Goal: Navigation & Orientation: Understand site structure

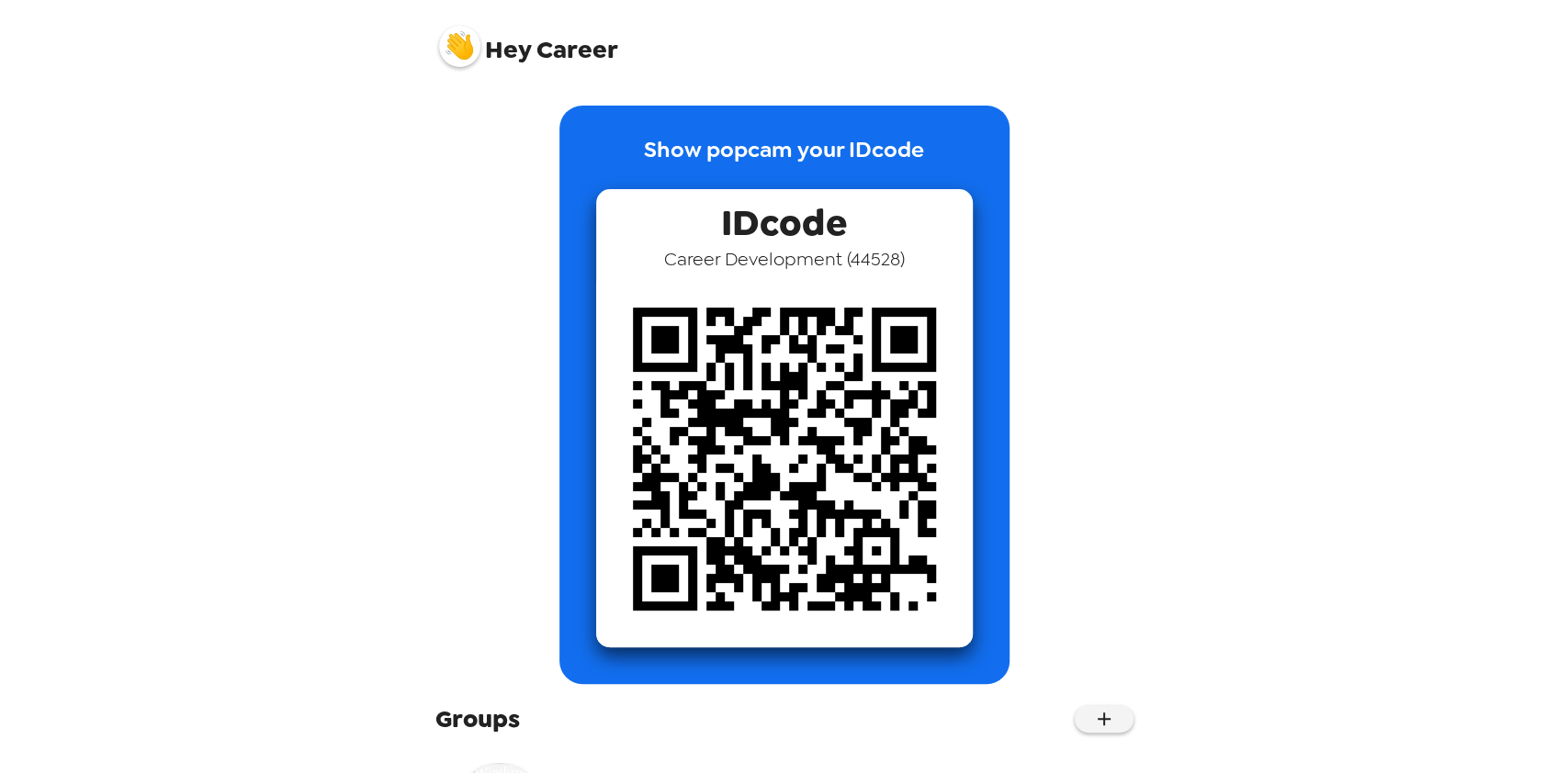
scroll to position [129, 0]
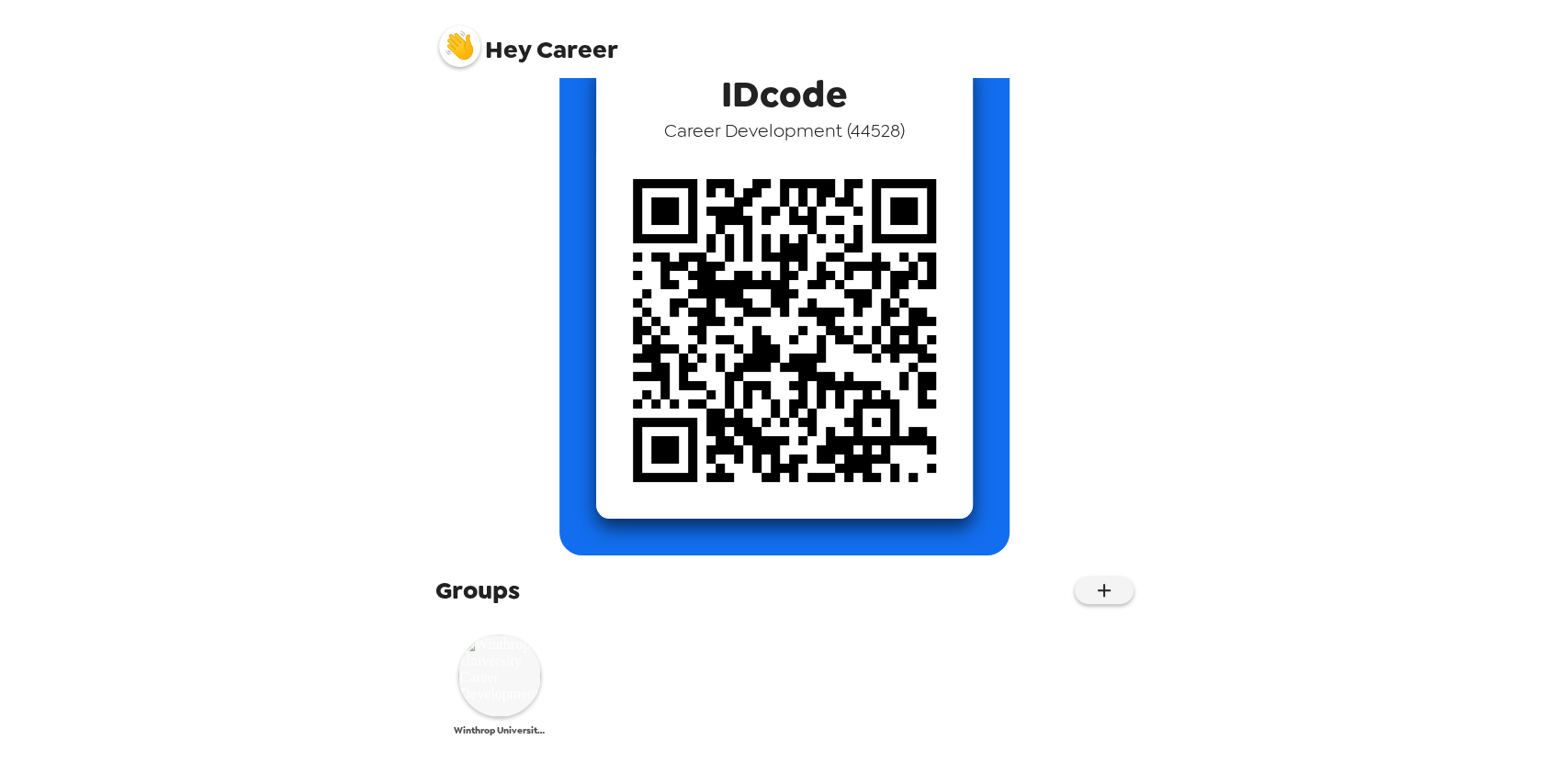
click at [482, 705] on img at bounding box center [499, 676] width 82 height 82
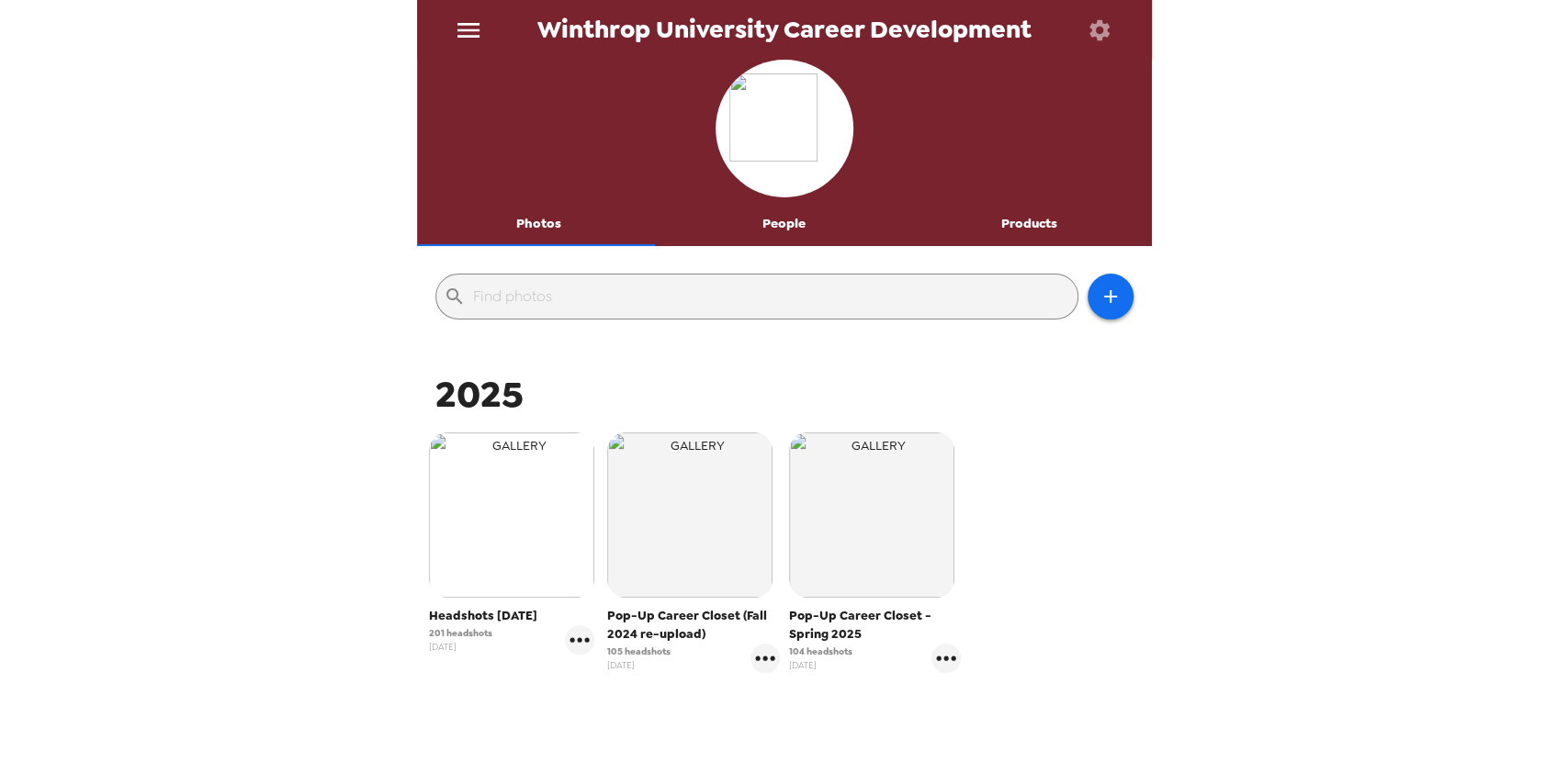
click at [507, 528] on img "button" at bounding box center [511, 515] width 166 height 166
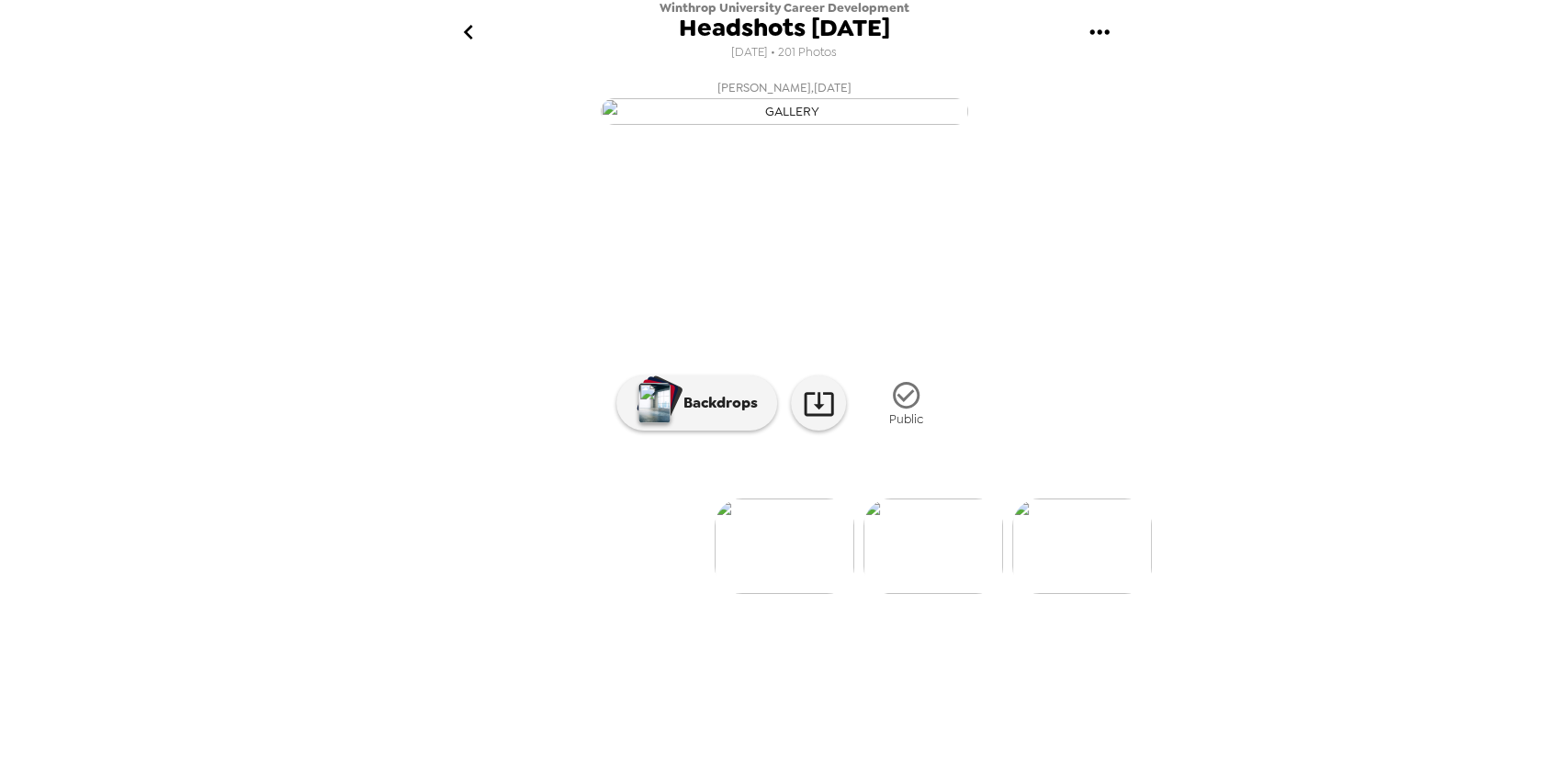
scroll to position [58, 0]
click at [482, 43] on icon "go back" at bounding box center [469, 32] width 29 height 29
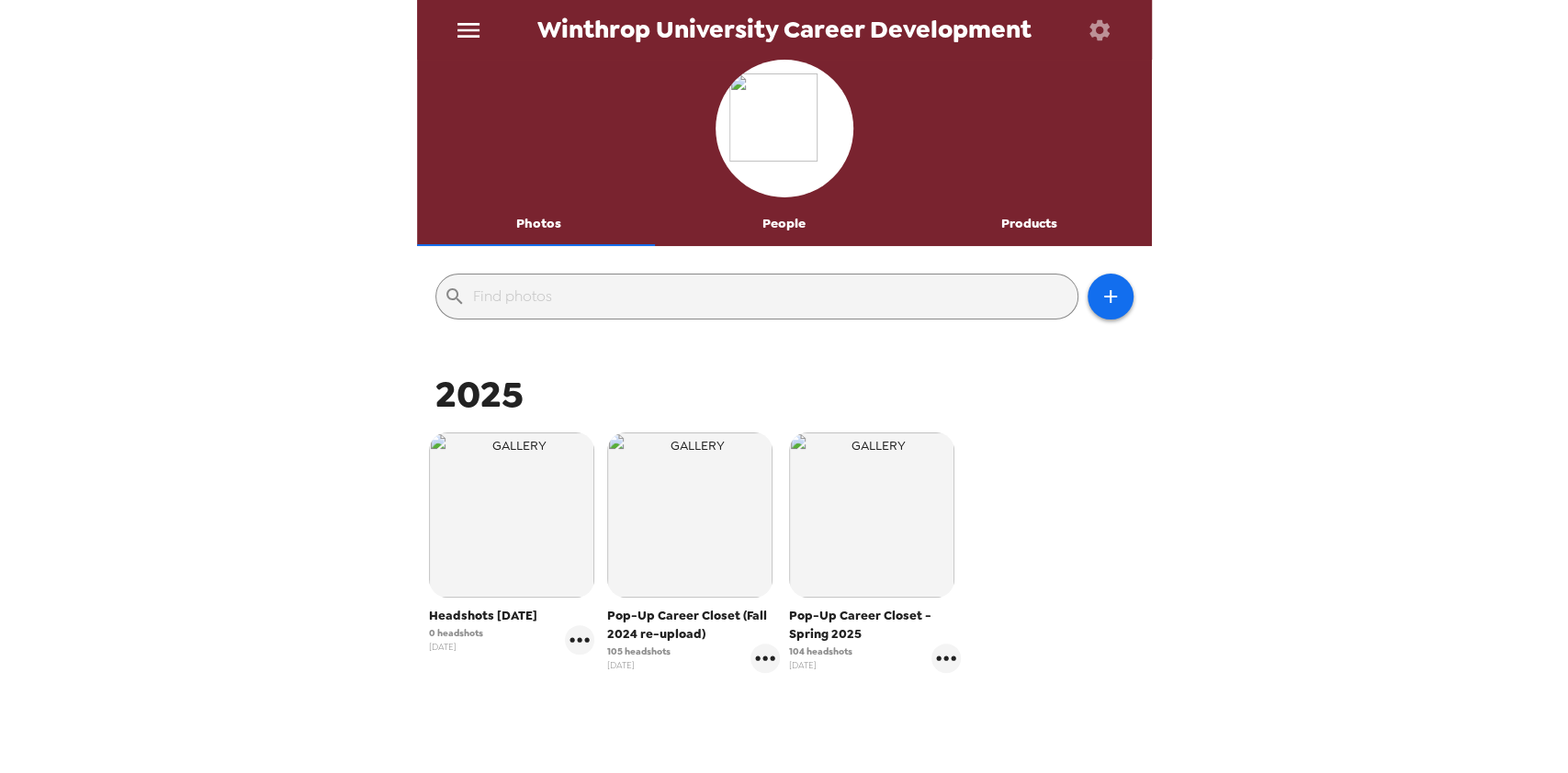
click at [1045, 226] on button "Products" at bounding box center [1029, 224] width 245 height 44
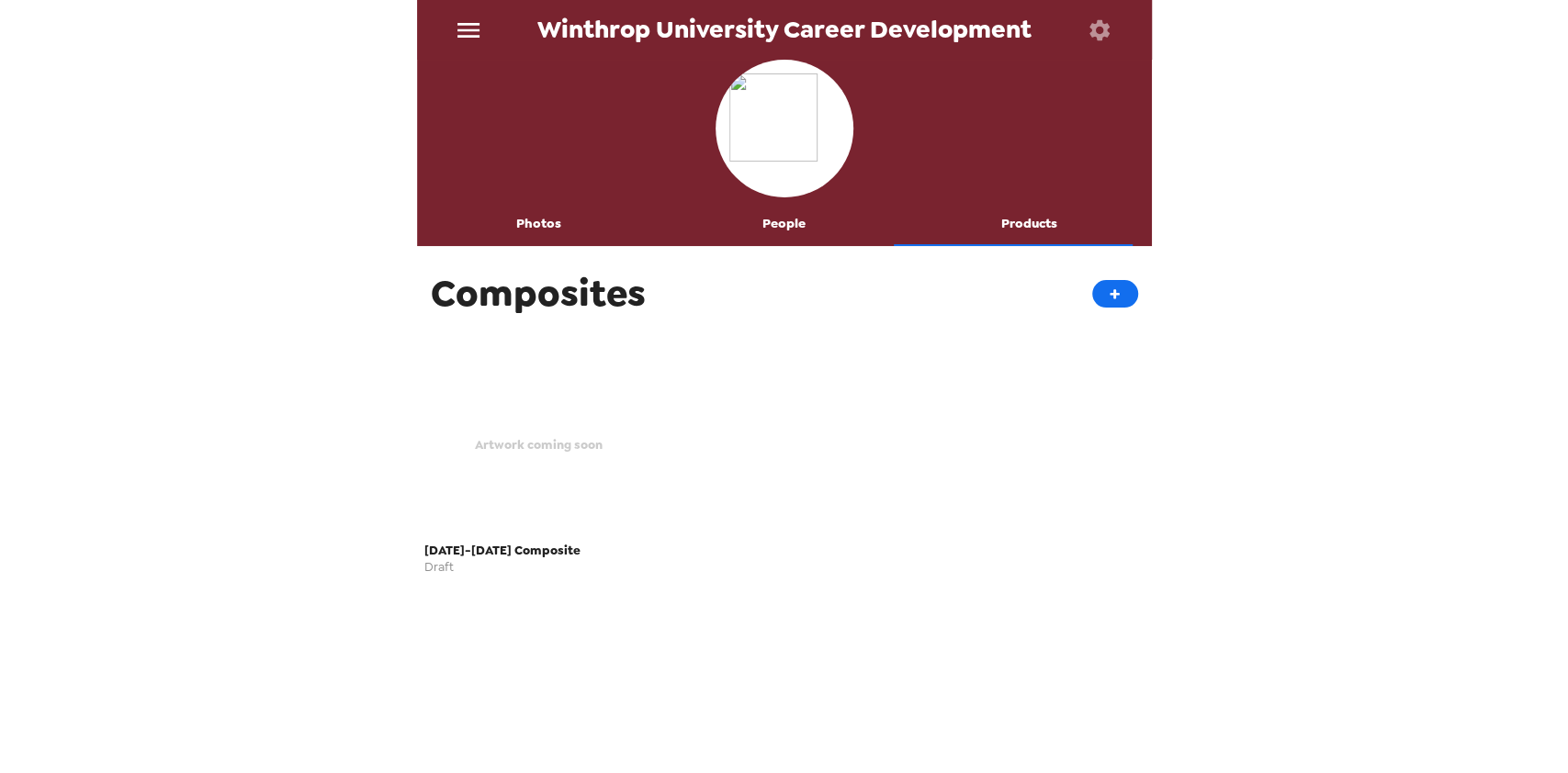
click at [455, 541] on span "2025-2026 Composite" at bounding box center [540, 551] width 231 height 22
click at [753, 232] on button "People" at bounding box center [784, 224] width 245 height 44
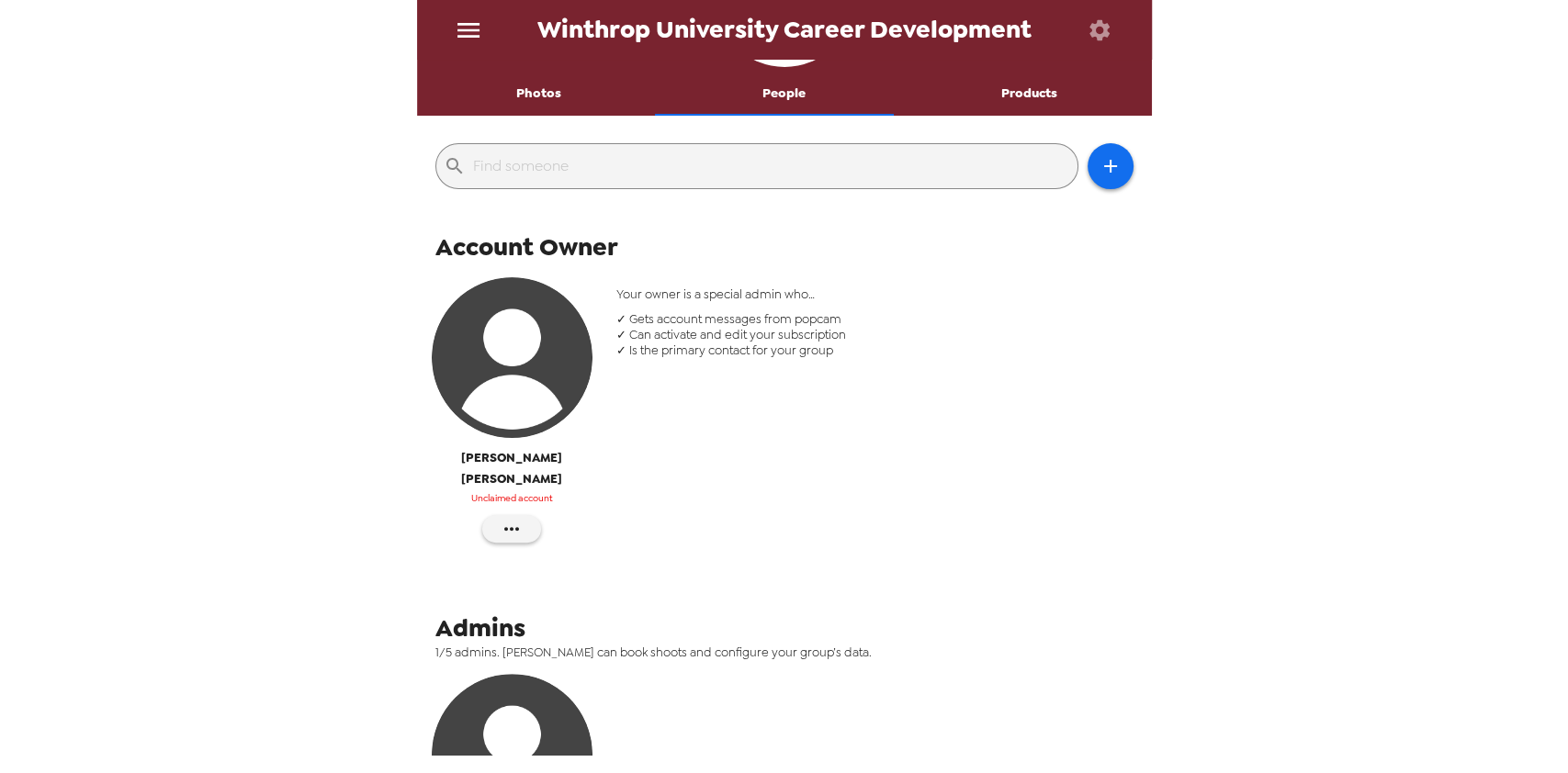
scroll to position [408, 0]
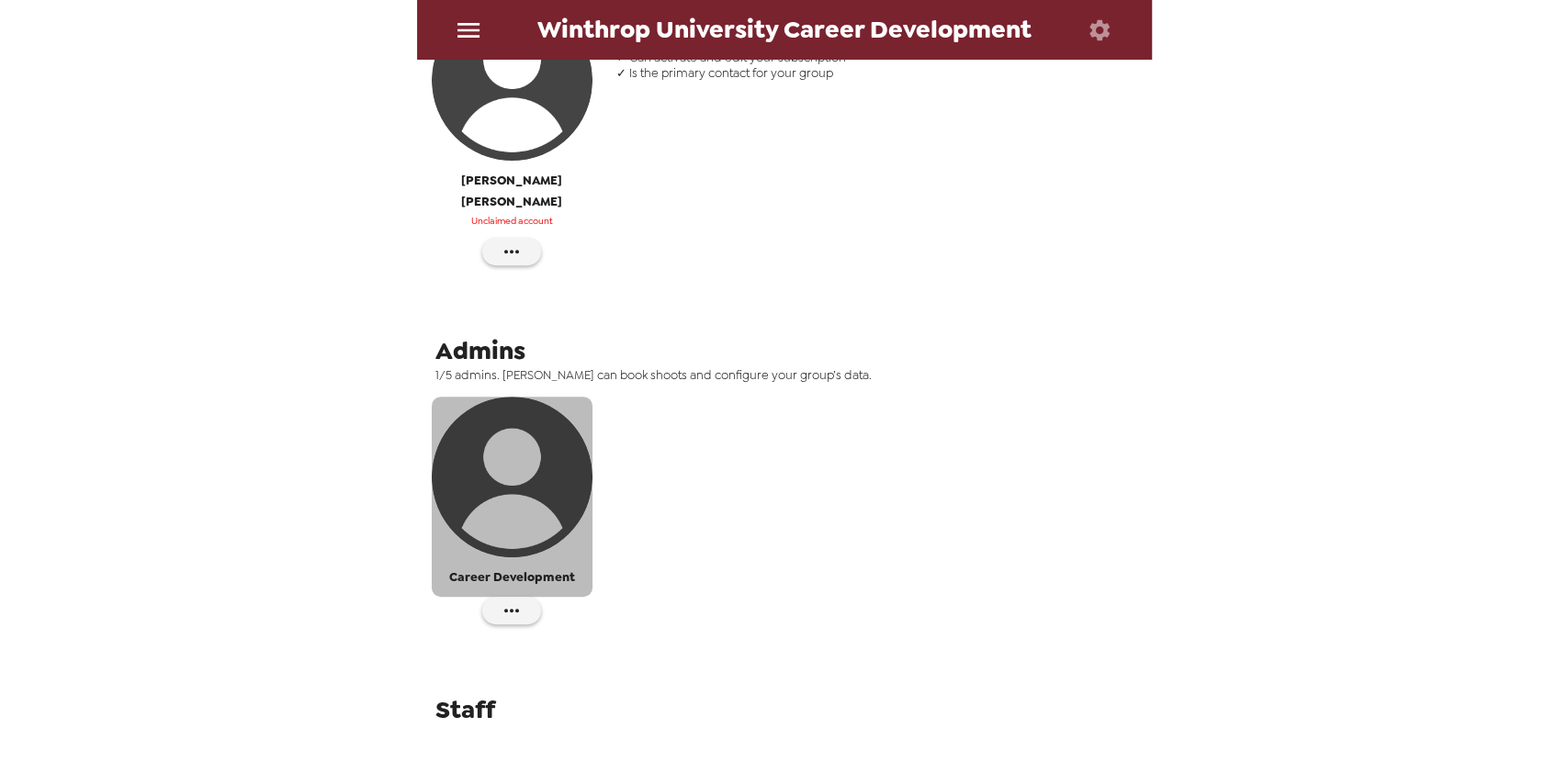
click at [514, 462] on img "button" at bounding box center [512, 478] width 161 height 161
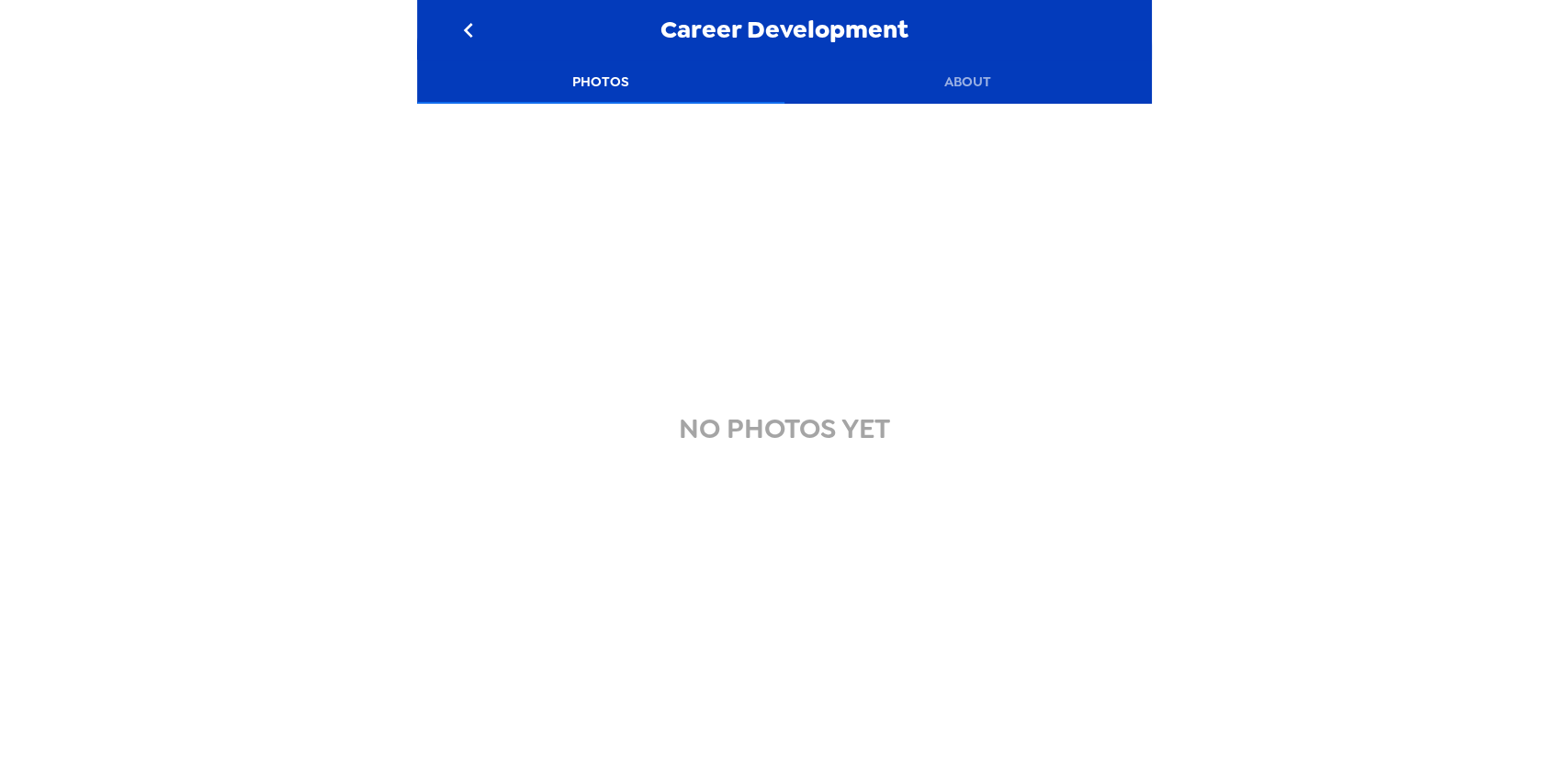
click at [1021, 87] on button "About" at bounding box center [968, 81] width 368 height 44
